Goal: Find specific page/section: Find specific page/section

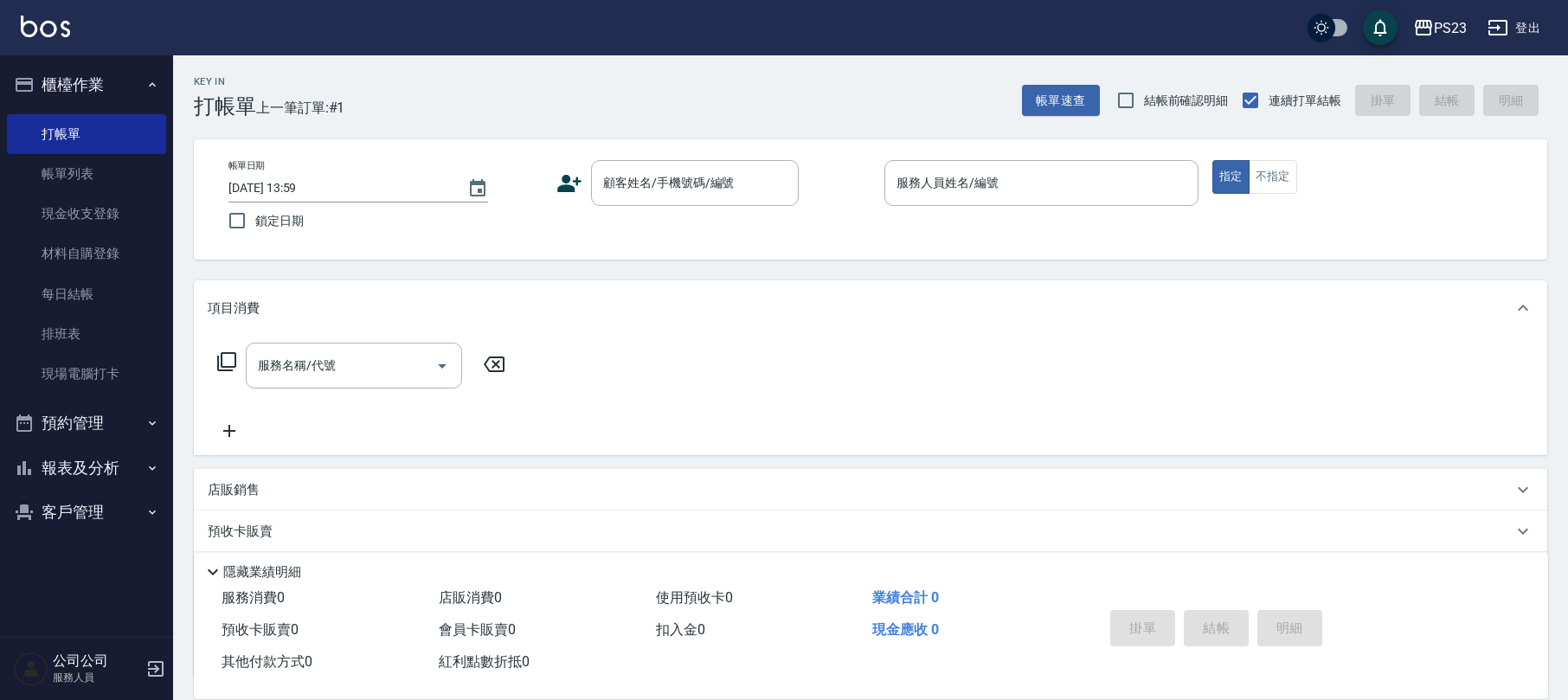
click at [80, 502] on button "客戶管理" at bounding box center [86, 512] width 159 height 45
click at [81, 554] on link "客戶列表" at bounding box center [86, 561] width 159 height 40
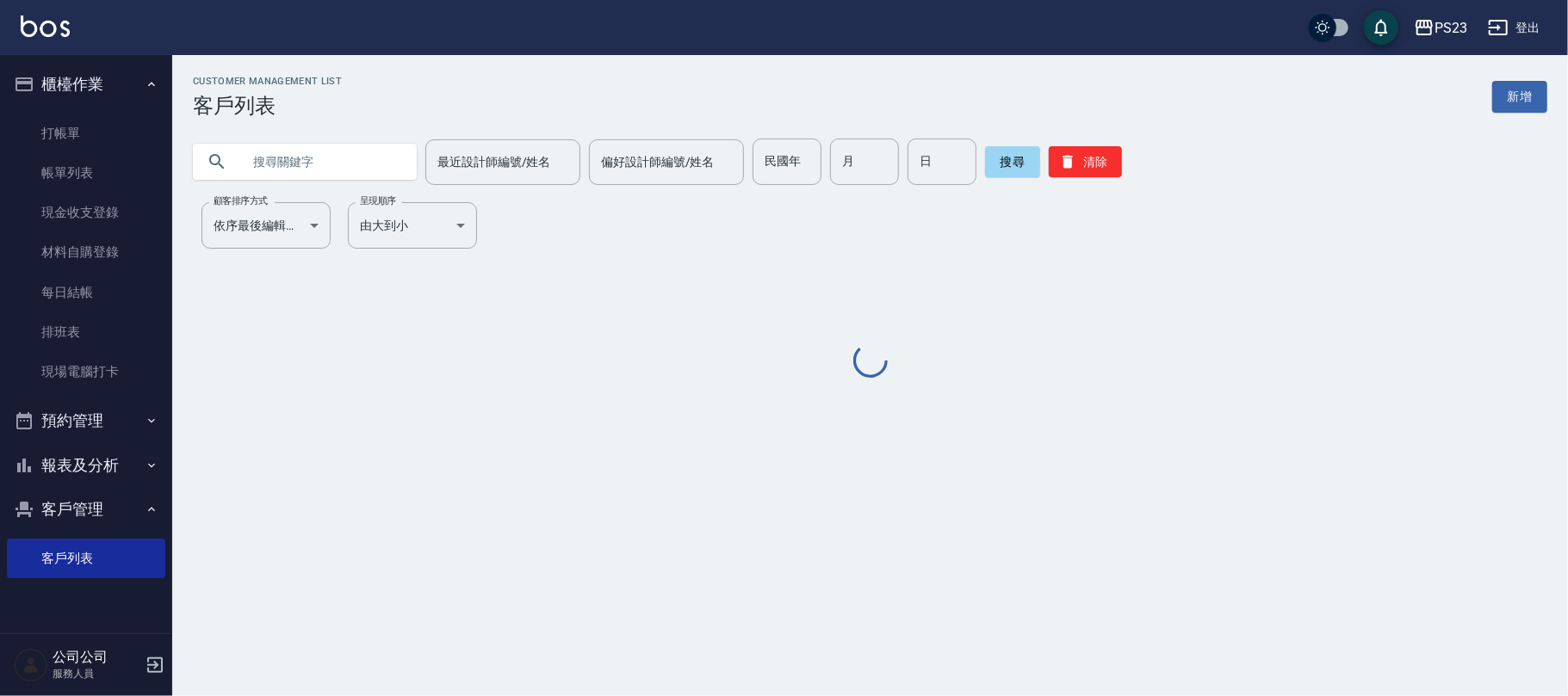
click at [349, 170] on input "text" at bounding box center [322, 162] width 161 height 47
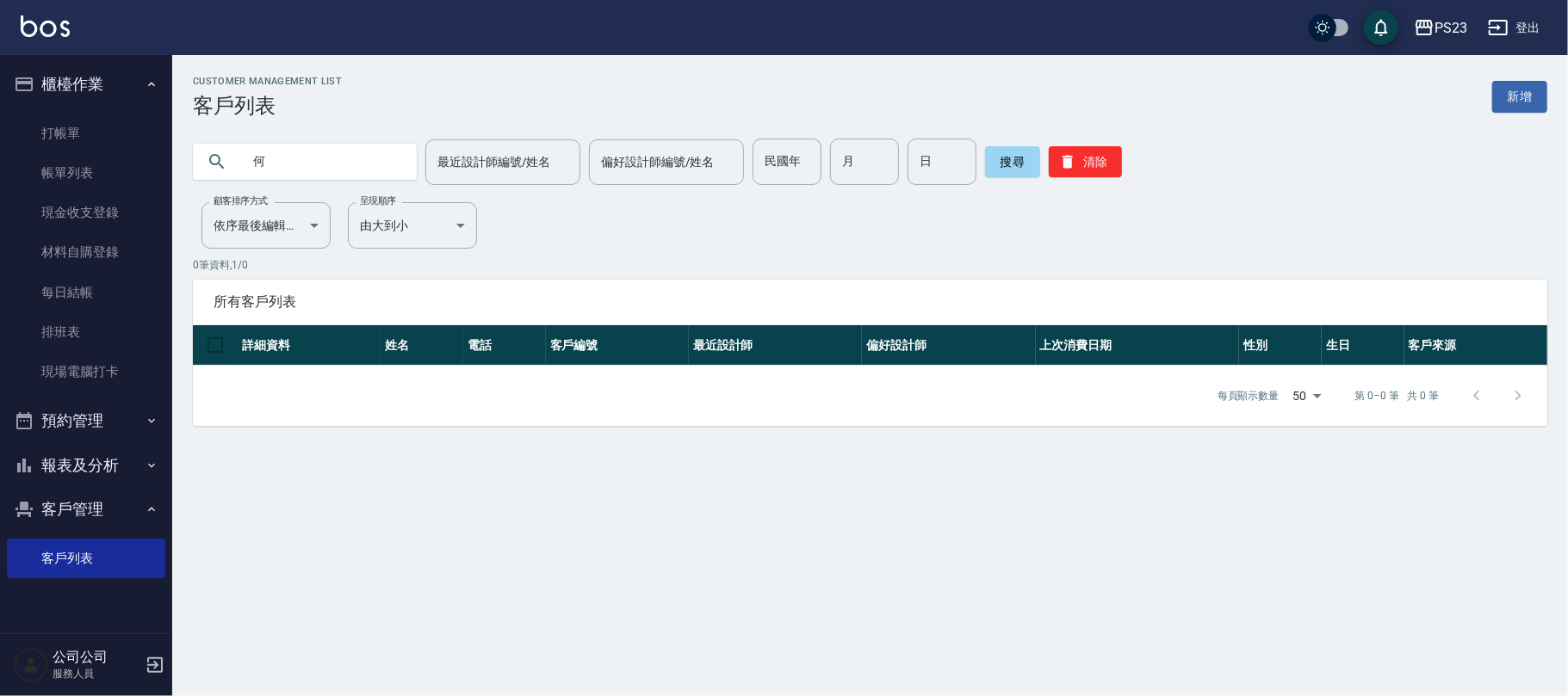
type input "何"
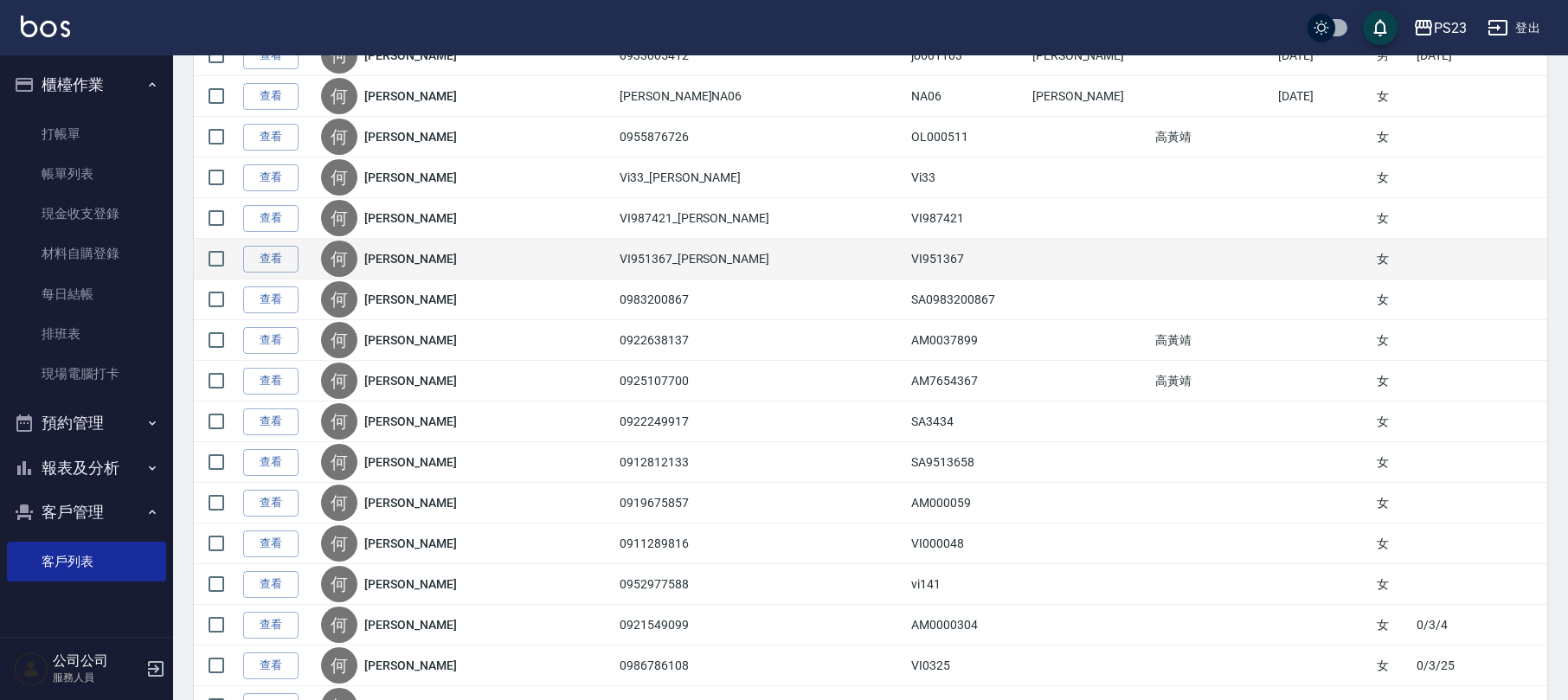
scroll to position [346, 0]
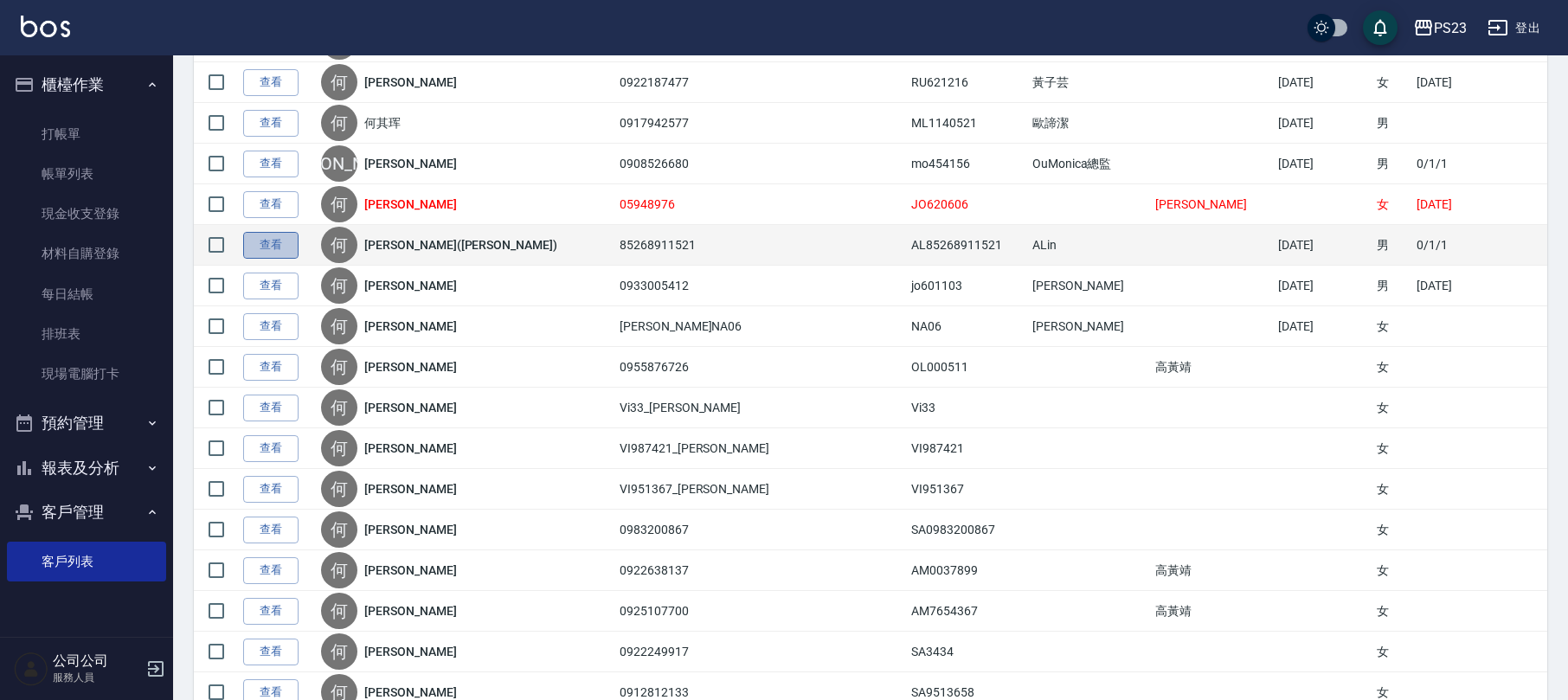
click at [263, 244] on link "查看" at bounding box center [271, 244] width 56 height 26
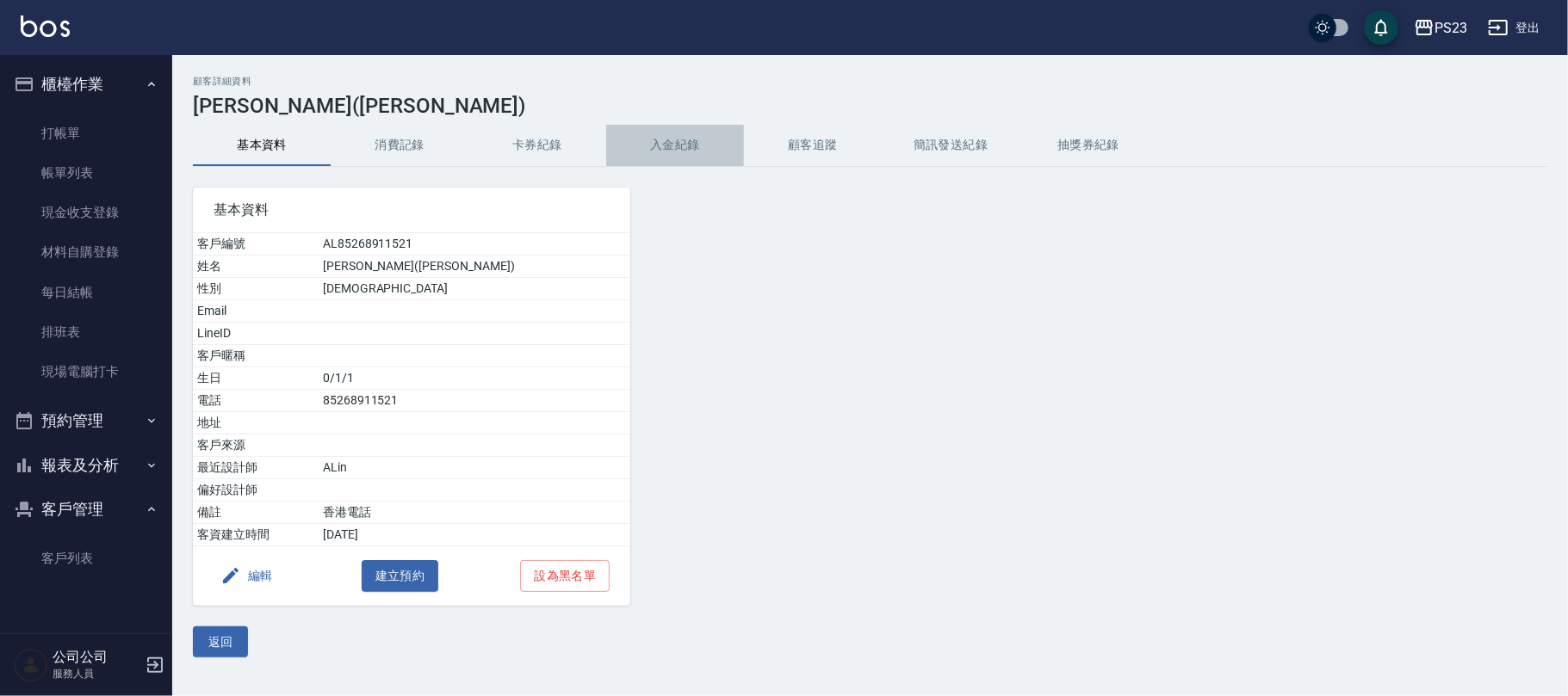
click at [684, 139] on button "入金紀錄" at bounding box center [675, 145] width 138 height 41
